Goal: Task Accomplishment & Management: Use online tool/utility

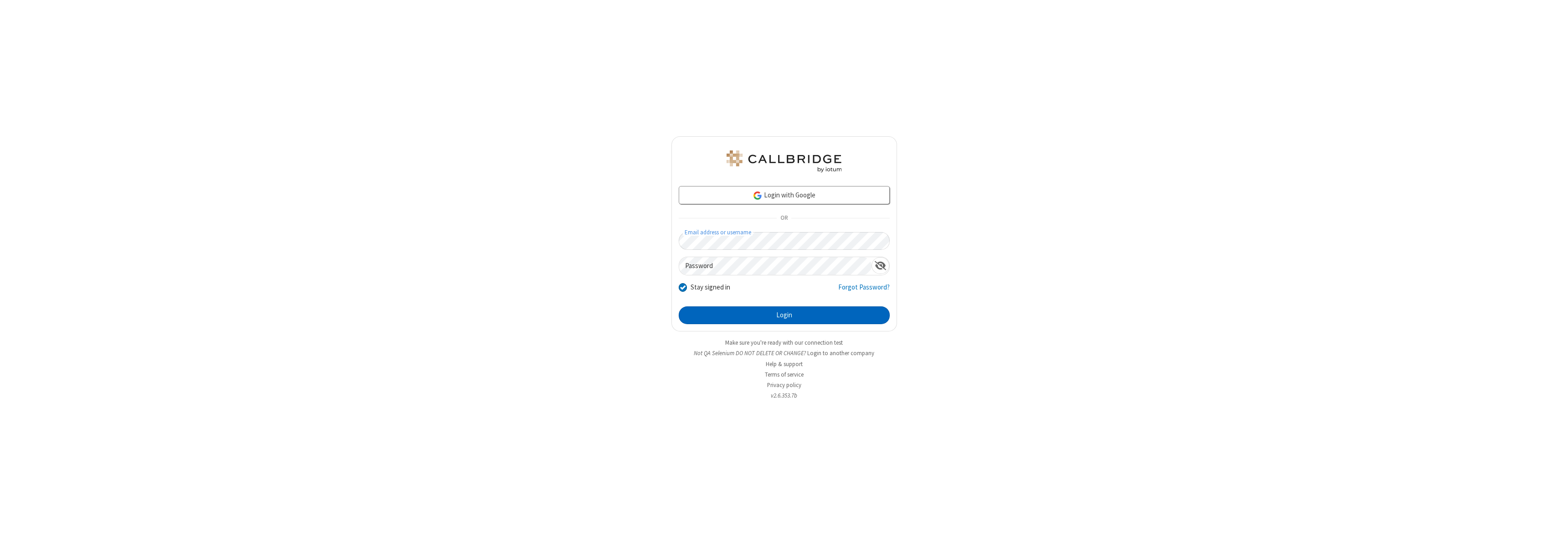
click at [784, 315] on button "Login" at bounding box center [784, 315] width 211 height 19
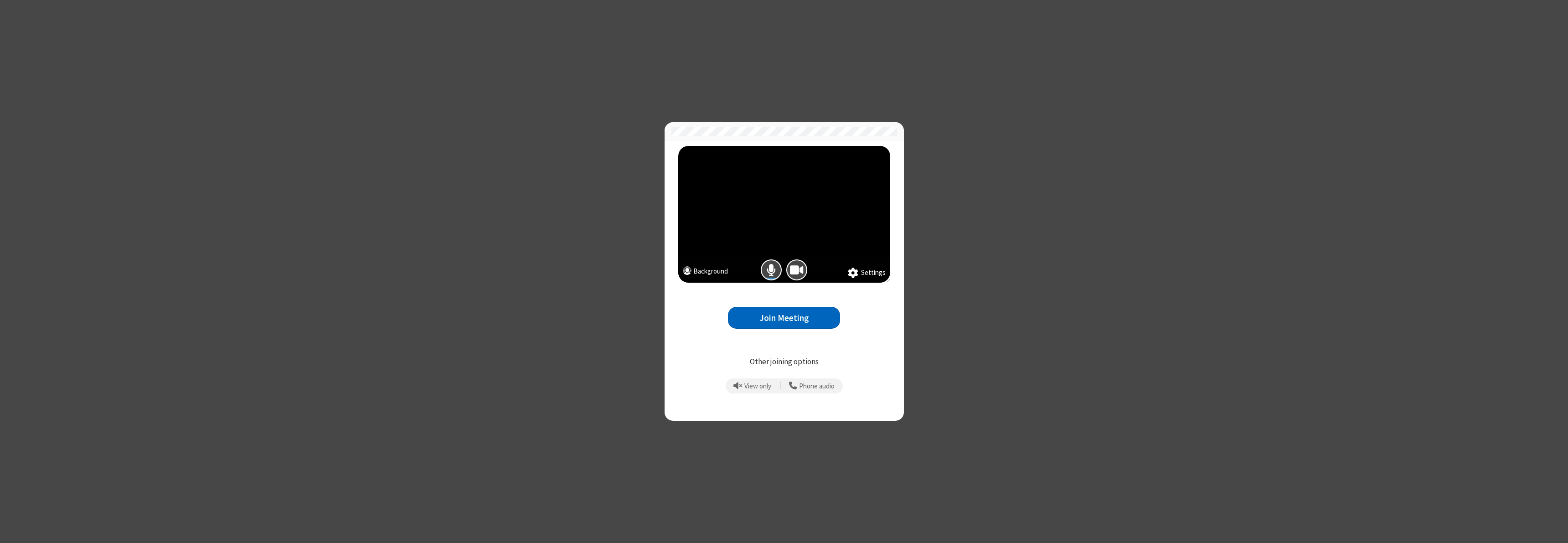
click at [772, 270] on span "Mic is on" at bounding box center [771, 270] width 9 height 13
click at [784, 318] on button "Join Meeting" at bounding box center [784, 318] width 112 height 22
